Goal: Check status: Check status

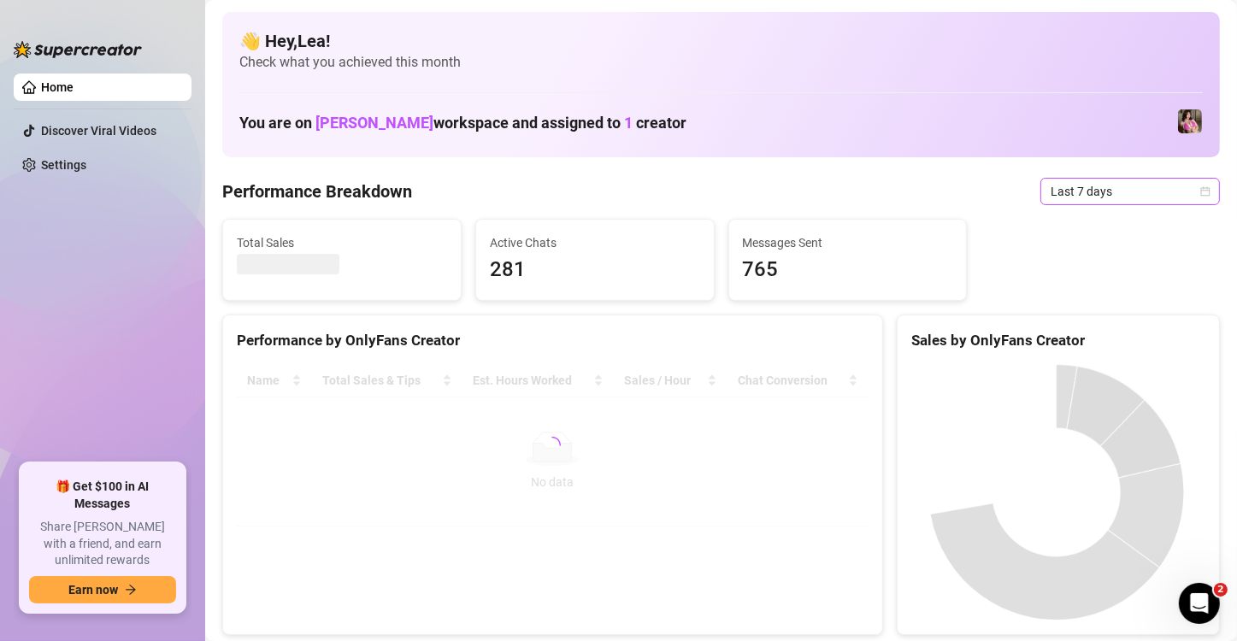
click at [1200, 195] on icon "calendar" at bounding box center [1205, 191] width 10 height 10
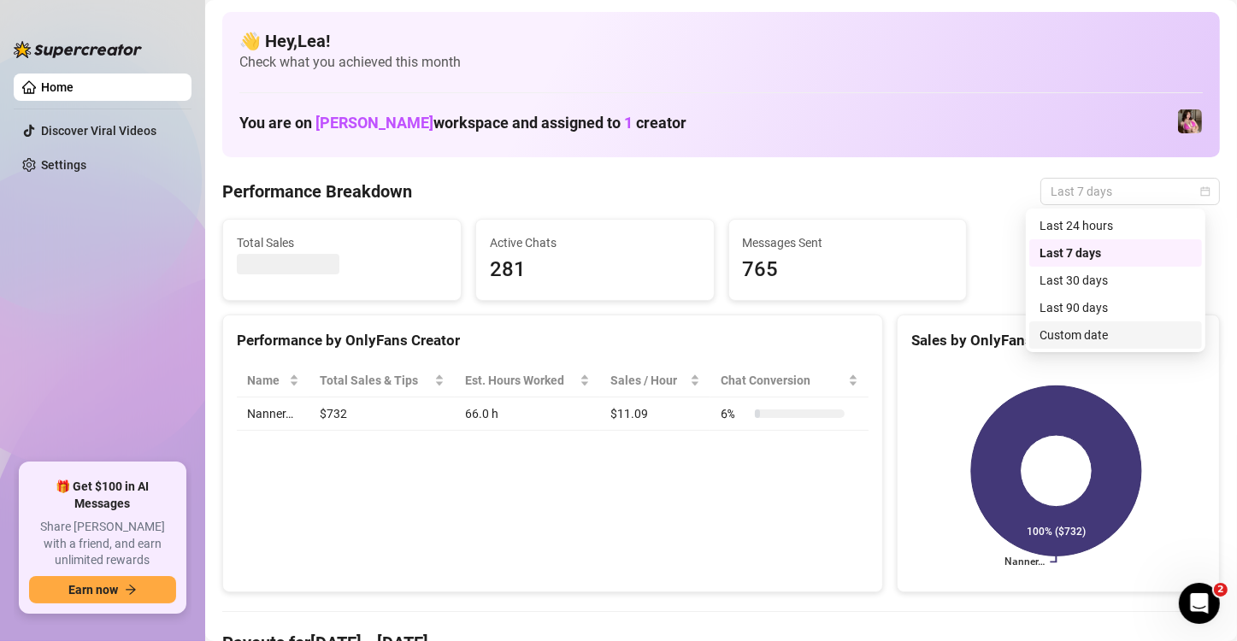
click at [1118, 334] on div "Custom date" at bounding box center [1115, 335] width 152 height 19
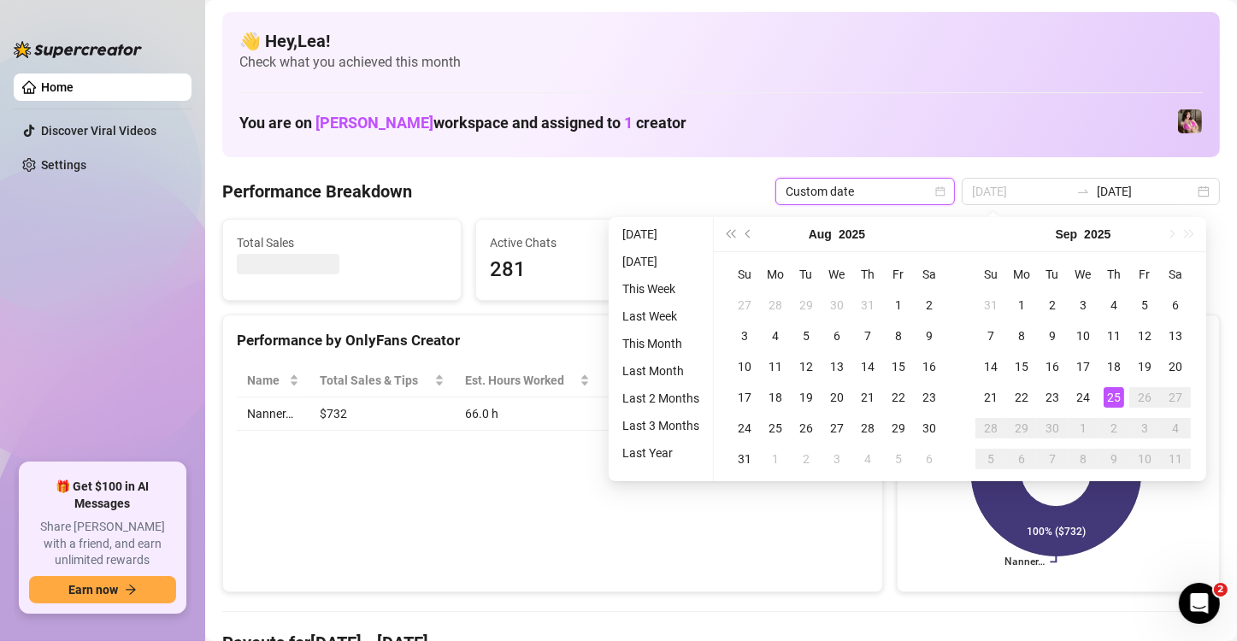
click at [1114, 390] on div "25" at bounding box center [1113, 397] width 21 height 21
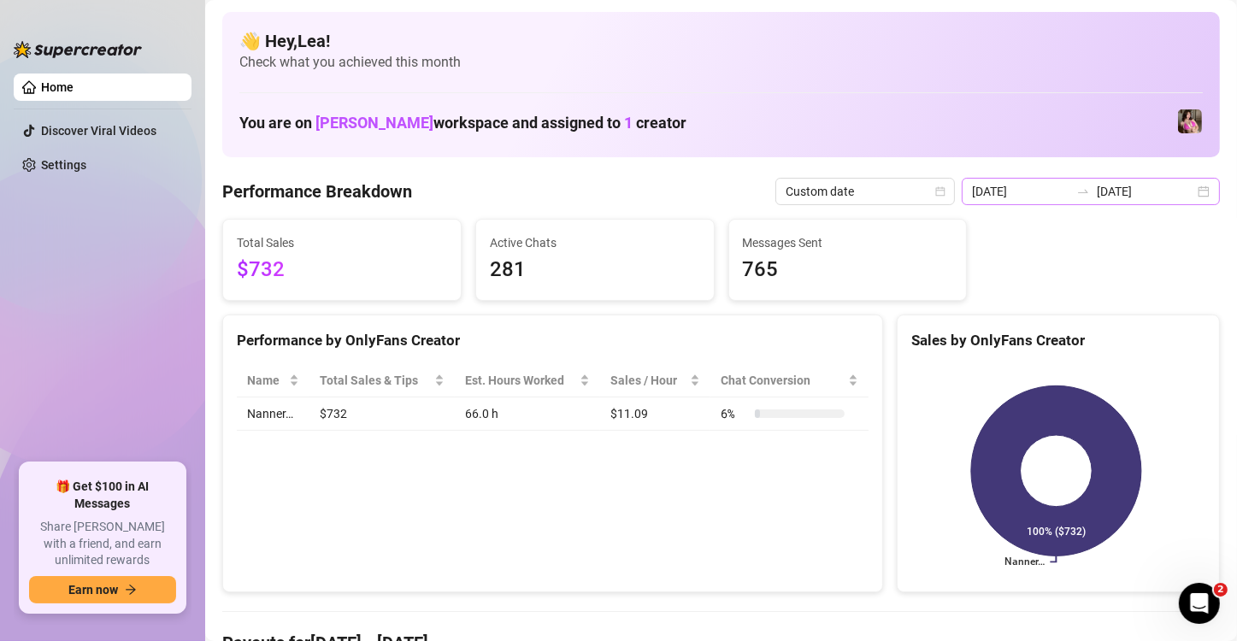
click at [1192, 196] on div "2025-09-18 2025-09-25" at bounding box center [1090, 191] width 258 height 27
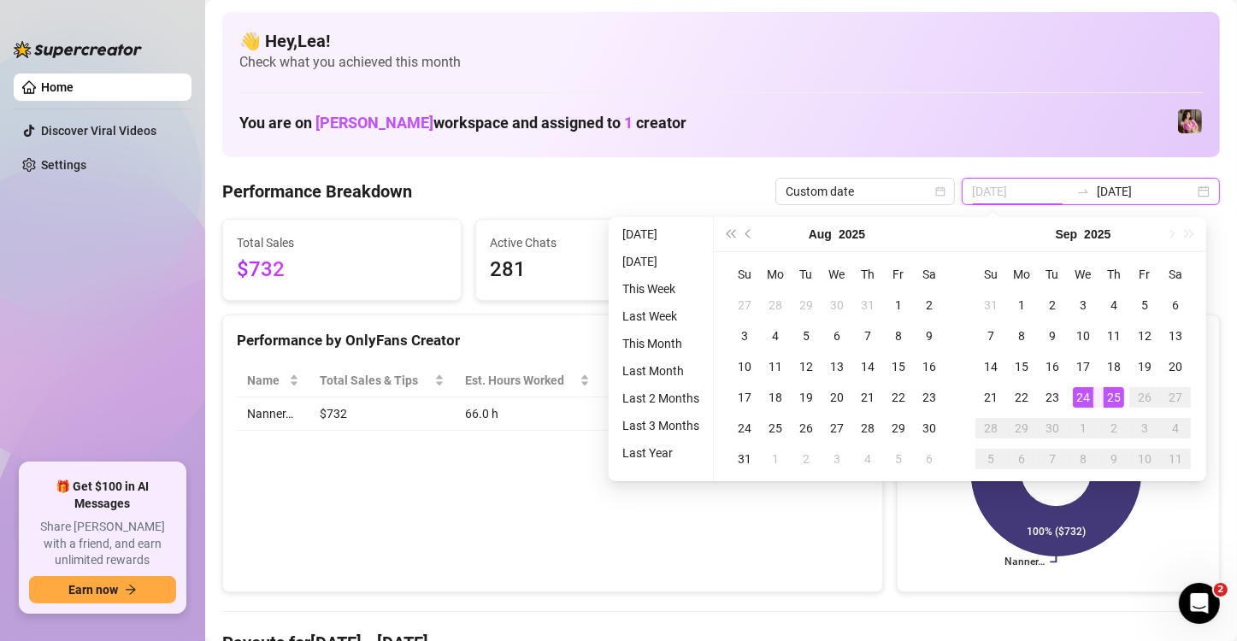
type input "[DATE]"
click at [1110, 395] on div "25" at bounding box center [1113, 397] width 21 height 21
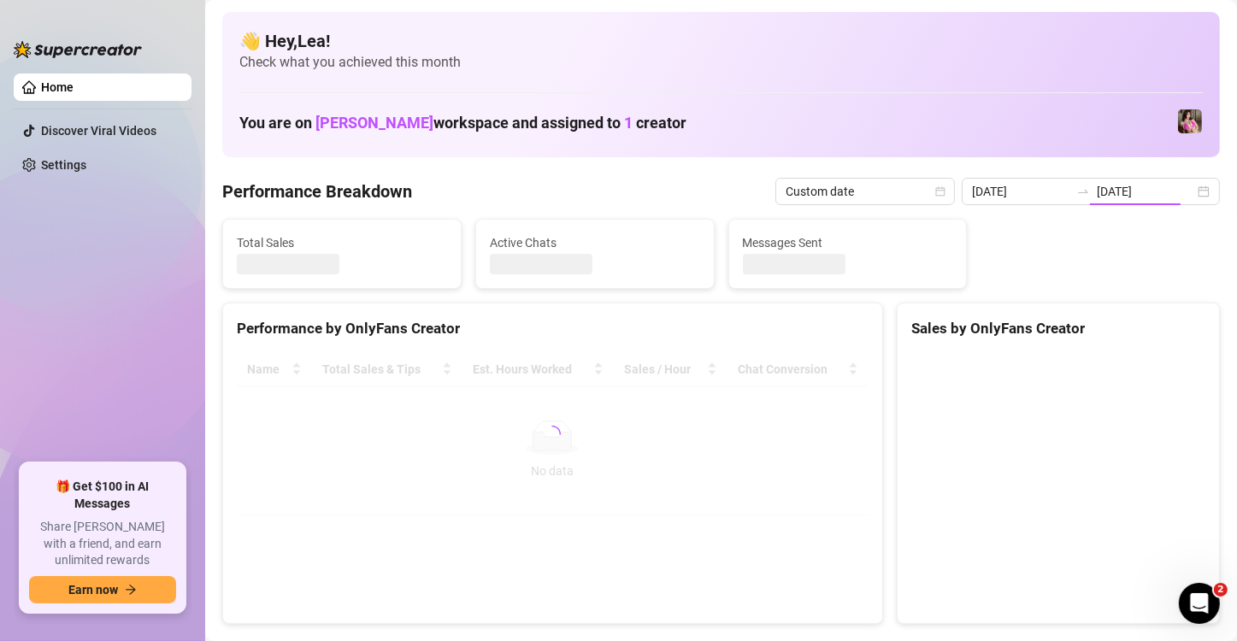
type input "[DATE]"
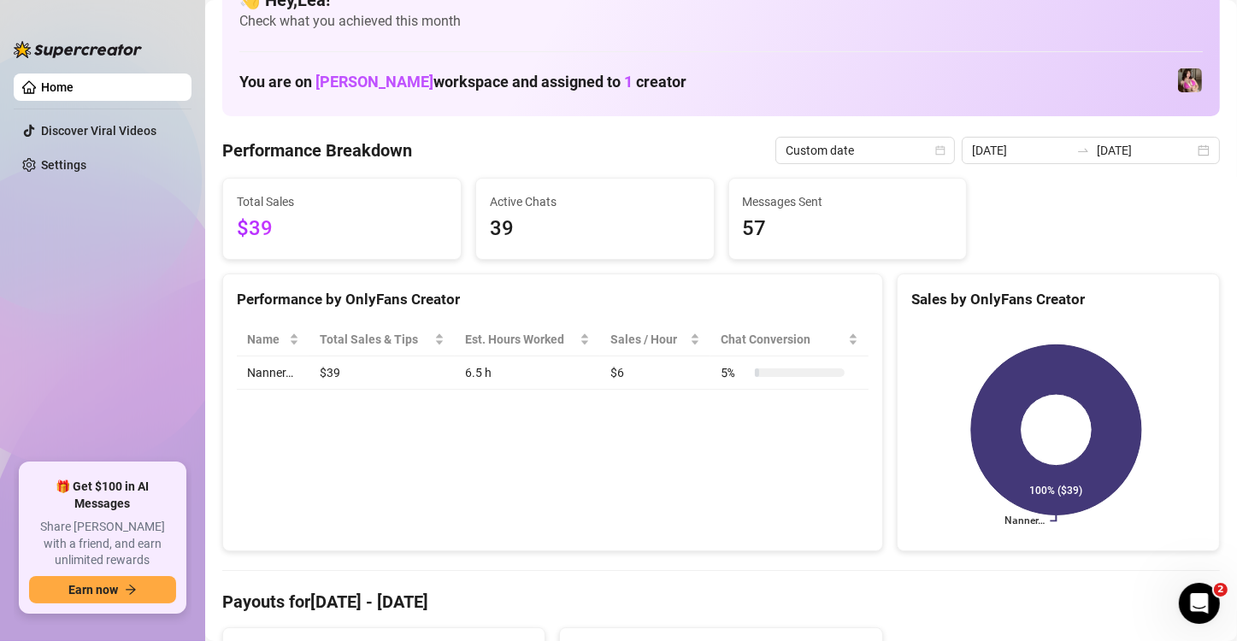
scroll to position [28, 0]
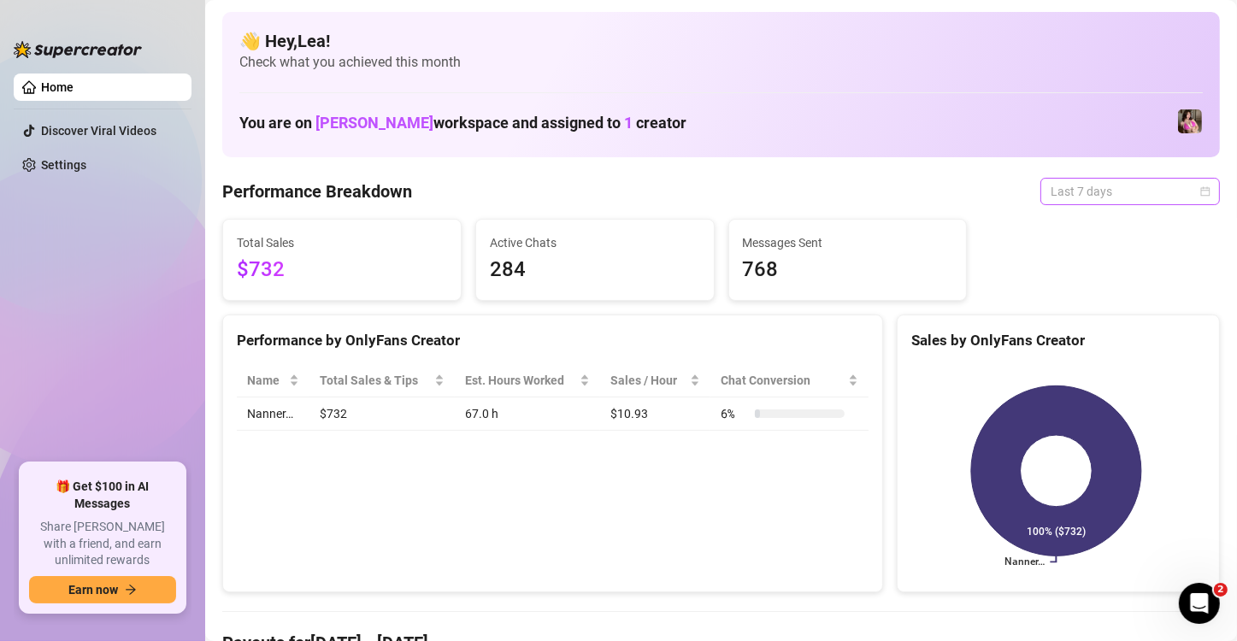
click at [1196, 188] on div "Last 7 days" at bounding box center [1129, 191] width 179 height 27
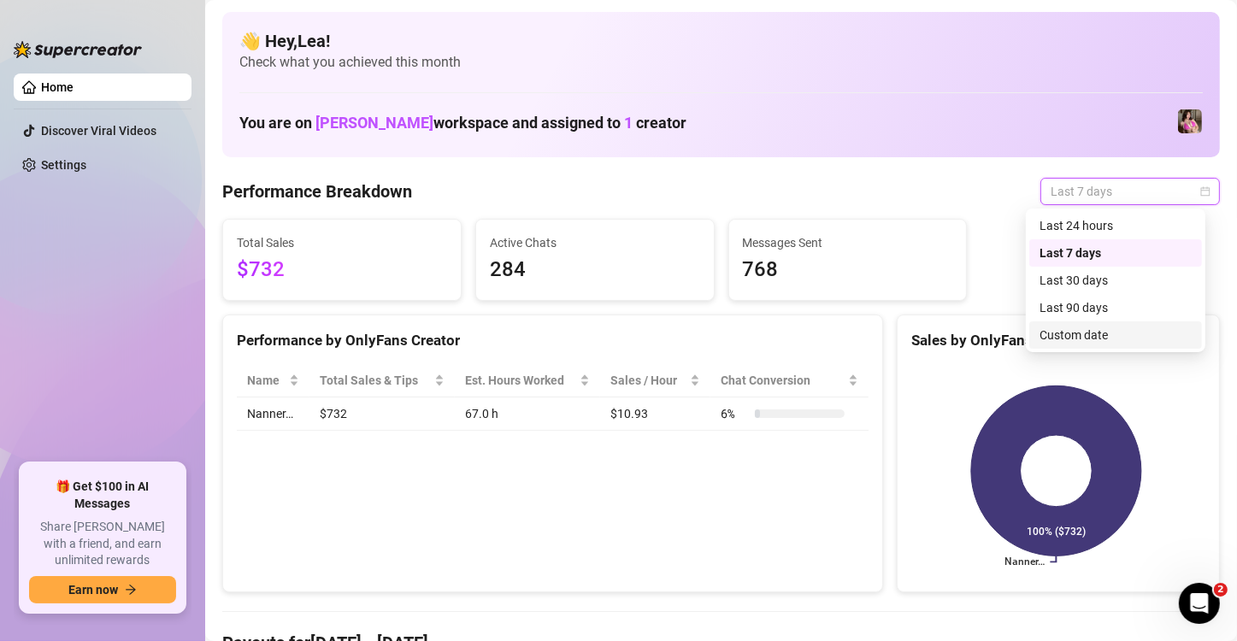
click at [1117, 332] on div "Custom date" at bounding box center [1115, 335] width 152 height 19
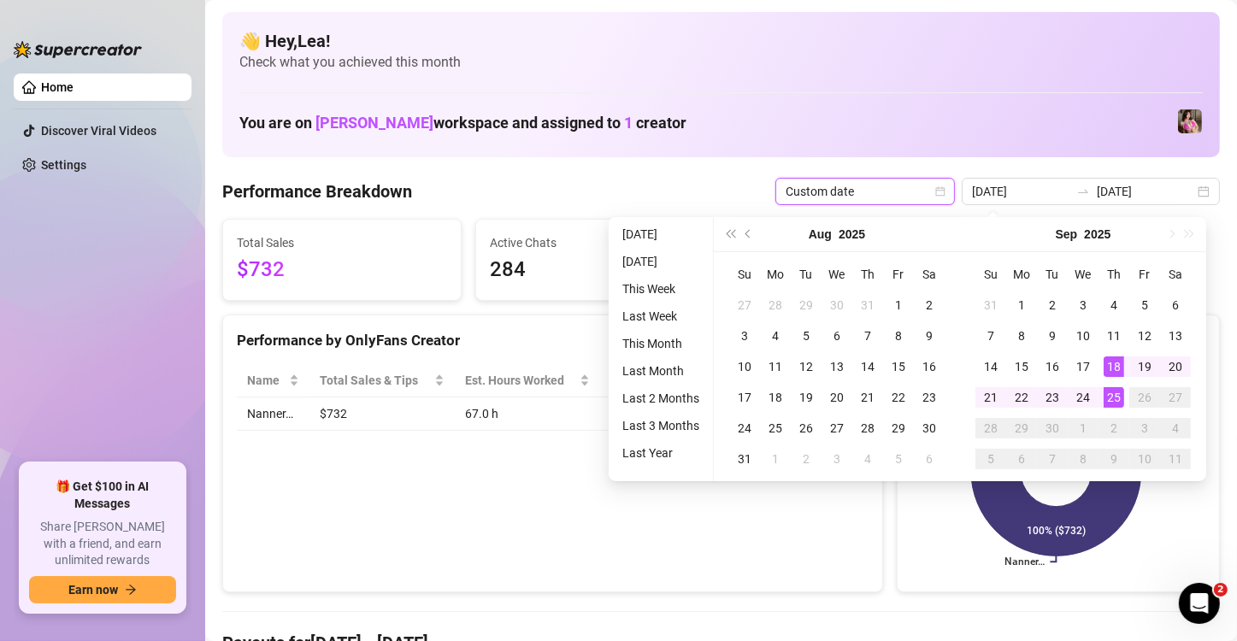
type input "[DATE]"
click at [1115, 396] on div "25" at bounding box center [1113, 397] width 21 height 21
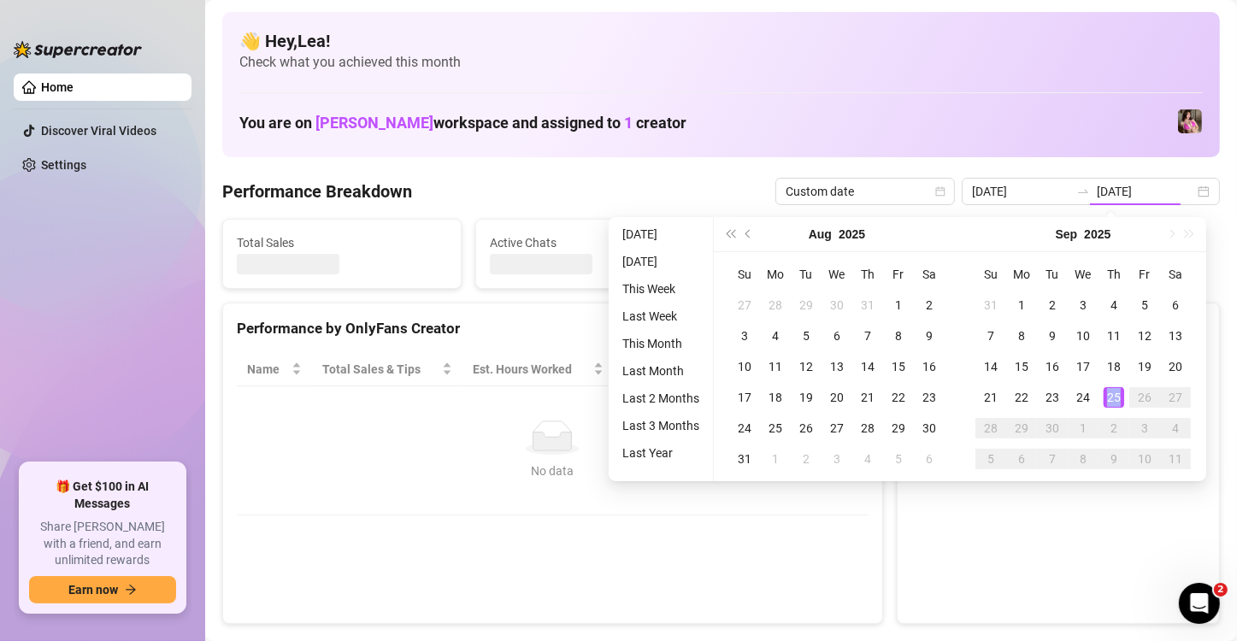
type input "[DATE]"
